Goal: Obtain resource: Obtain resource

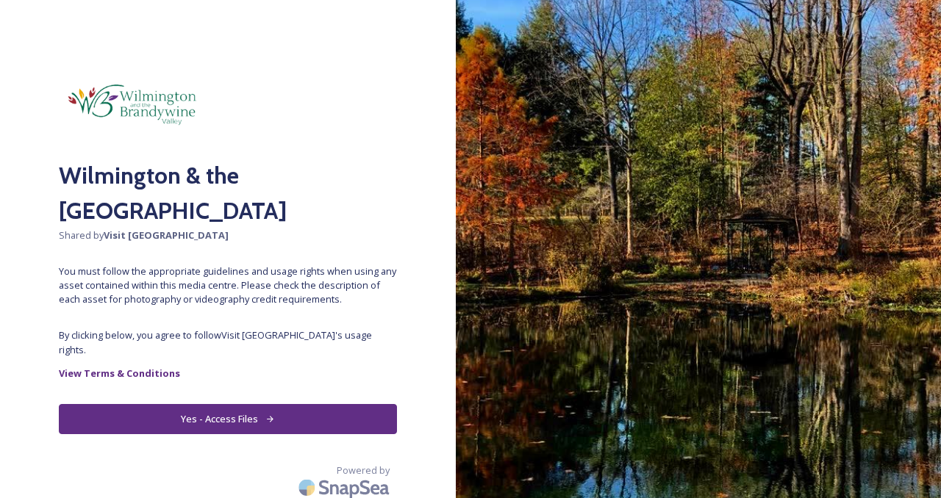
click at [217, 404] on button "Yes - Access Files" at bounding box center [228, 419] width 338 height 30
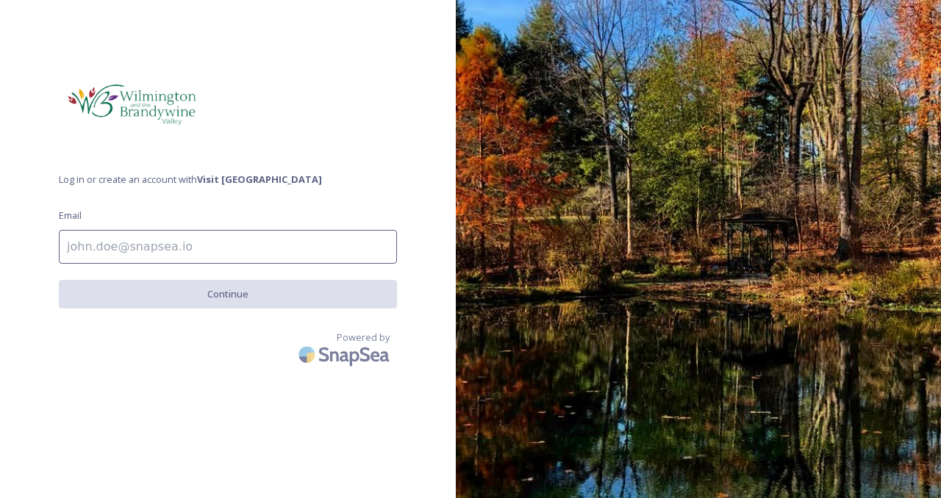
click at [181, 251] on input at bounding box center [228, 247] width 338 height 34
type input "[PERSON_NAME][EMAIL_ADDRESS][DOMAIN_NAME]"
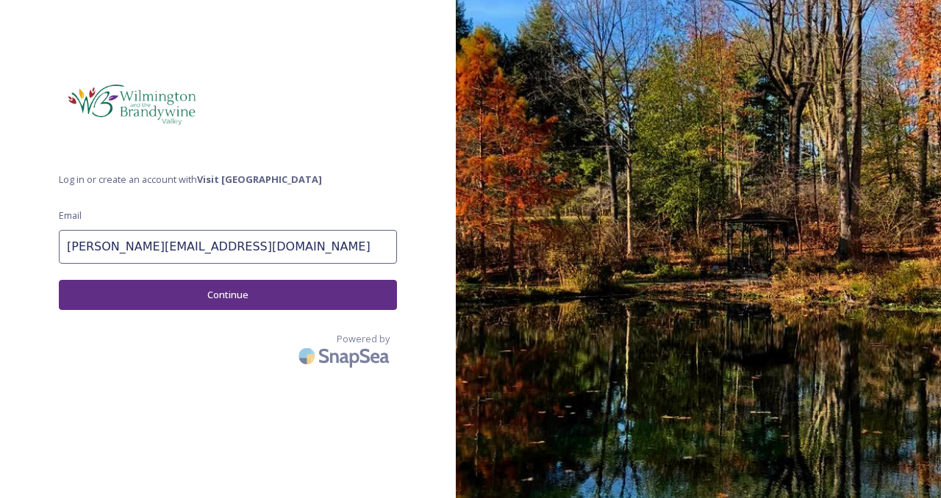
click at [234, 297] on button "Continue" at bounding box center [228, 295] width 338 height 30
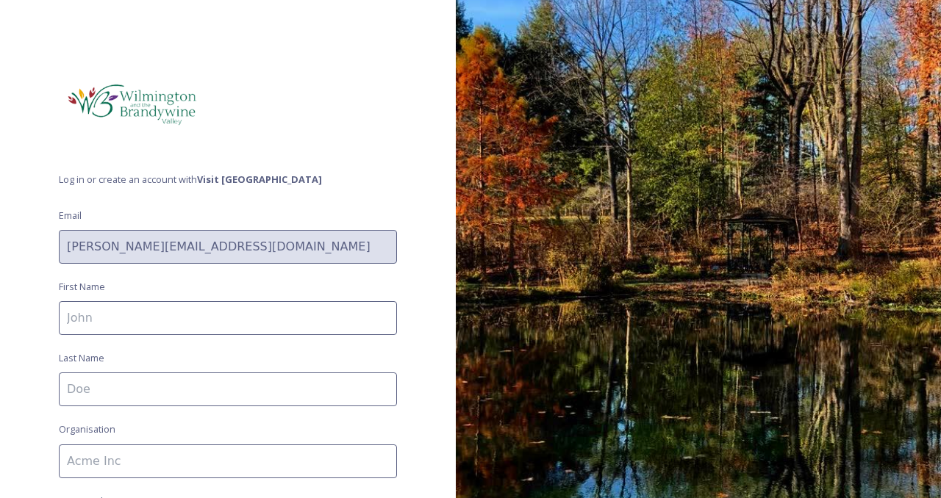
drag, startPoint x: 187, startPoint y: 315, endPoint x: 198, endPoint y: 312, distance: 11.4
click at [187, 315] on input at bounding box center [228, 318] width 338 height 34
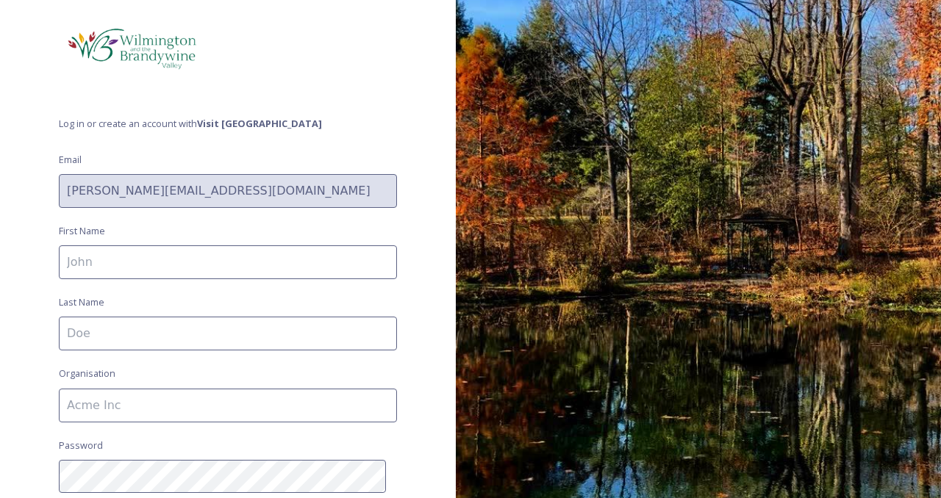
scroll to position [73, 0]
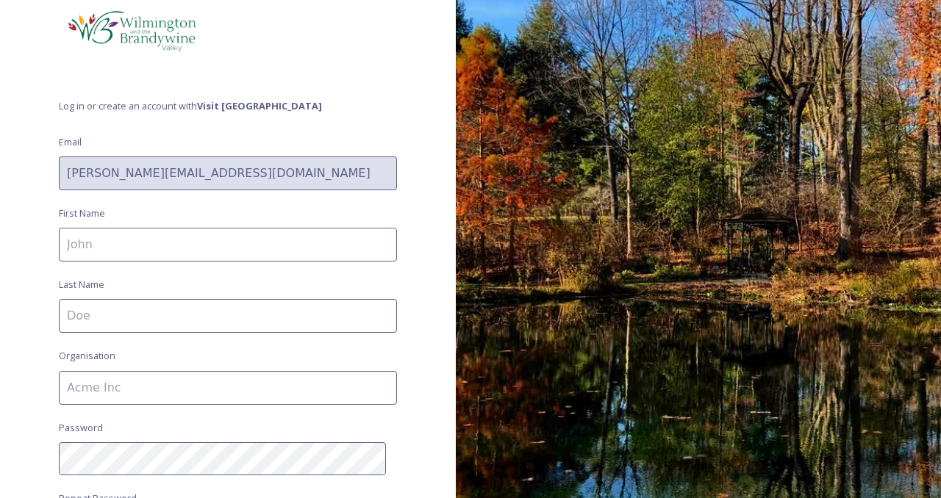
type input "[PERSON_NAME]"
click at [161, 309] on input at bounding box center [228, 316] width 338 height 34
type input "[PERSON_NAME]"
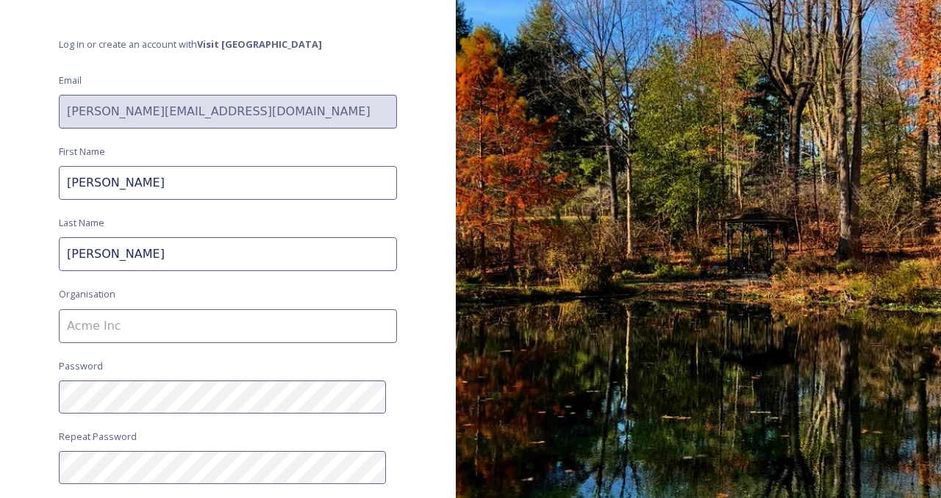
scroll to position [147, 0]
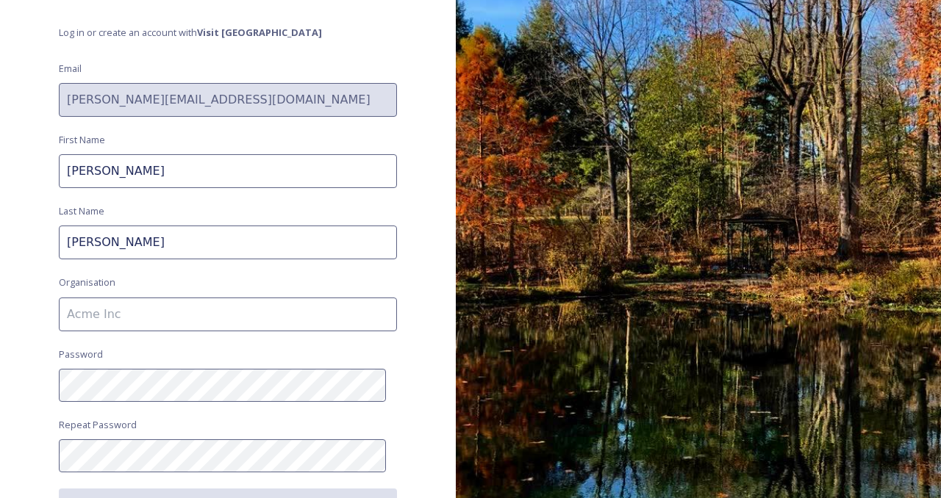
click at [147, 302] on input at bounding box center [228, 315] width 338 height 34
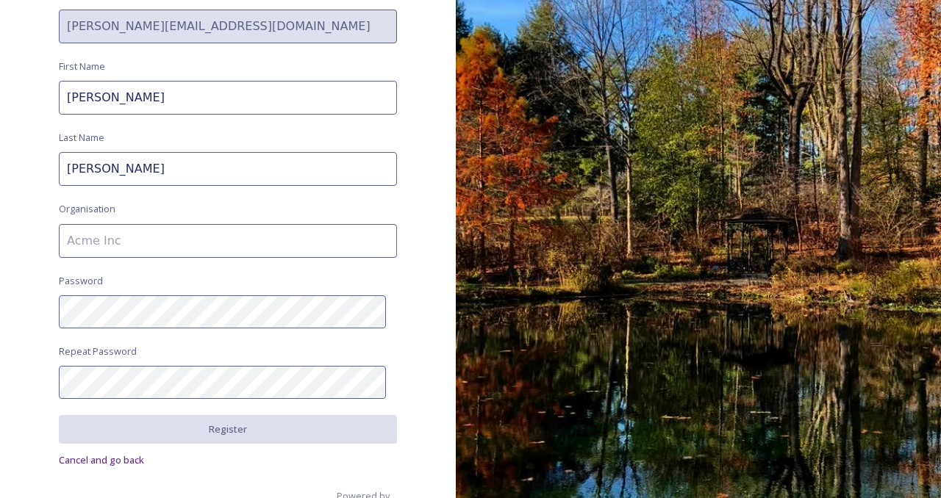
click at [182, 243] on input at bounding box center [228, 241] width 338 height 34
type input "[PERSON_NAME] Consulting, LLC"
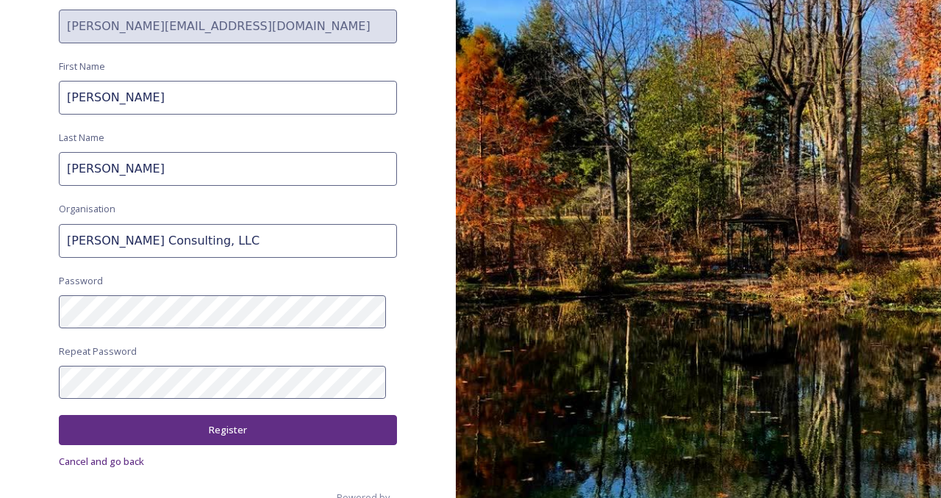
click at [206, 445] on div "Log in or create an account with Visit Wilmington Email [PERSON_NAME][EMAIL_ADD…" at bounding box center [228, 249] width 456 height 498
click at [220, 428] on button "Register" at bounding box center [228, 430] width 338 height 30
